Goal: Information Seeking & Learning: Learn about a topic

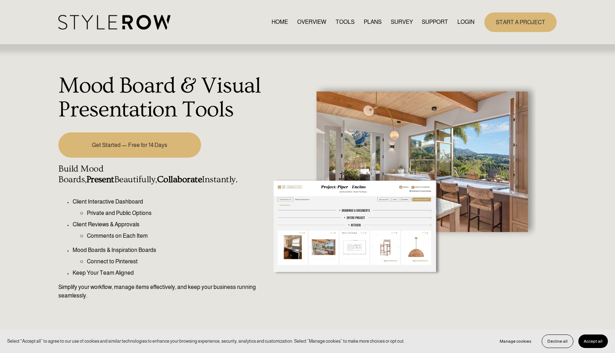
click at [312, 23] on link "OVERVIEW" at bounding box center [311, 22] width 29 height 10
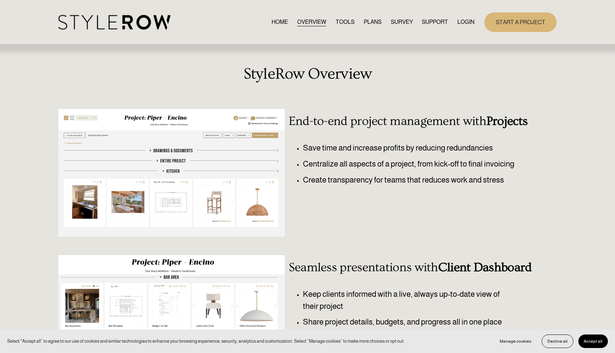
click at [341, 21] on link "TOOLS" at bounding box center [345, 22] width 19 height 10
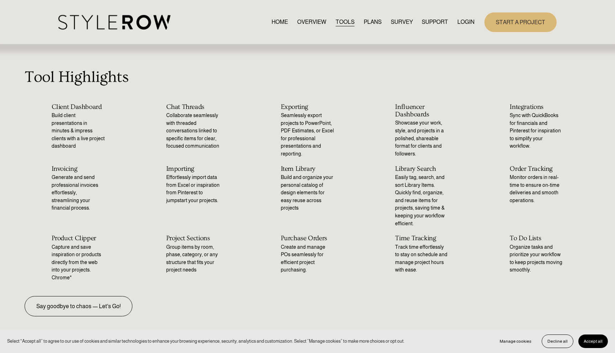
click at [310, 24] on link "OVERVIEW" at bounding box center [311, 22] width 29 height 10
